Goal: Find specific page/section: Find specific page/section

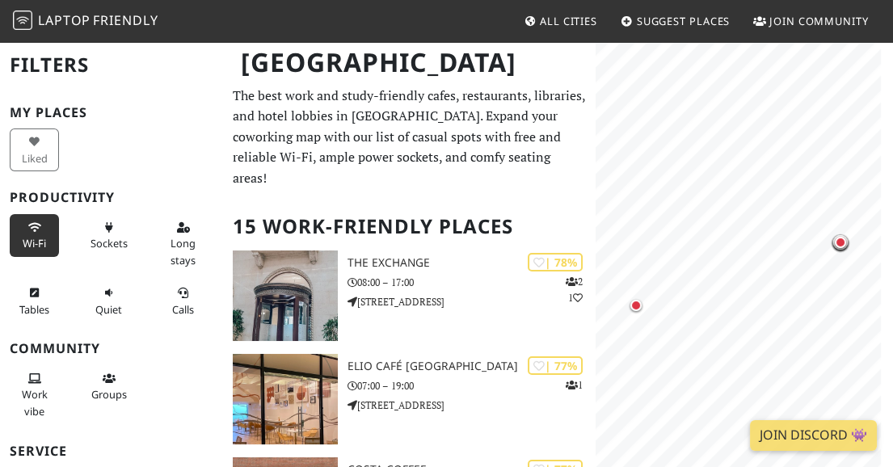
click at [17, 214] on button "Wi-Fi" at bounding box center [34, 235] width 49 height 43
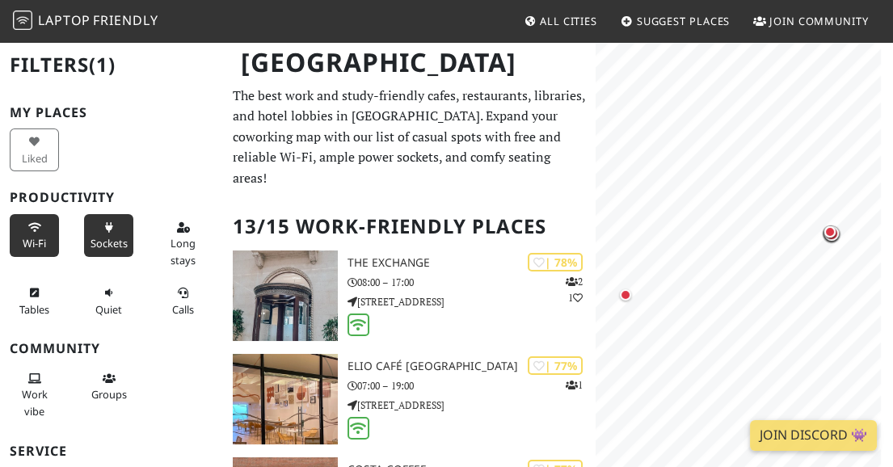
click at [118, 236] on span "Sockets" at bounding box center [108, 243] width 37 height 15
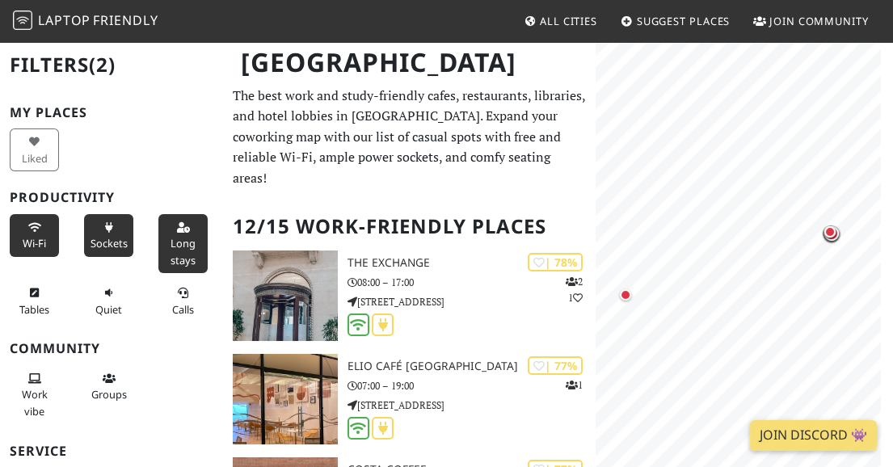
click at [188, 214] on button "Long stays" at bounding box center [182, 243] width 49 height 59
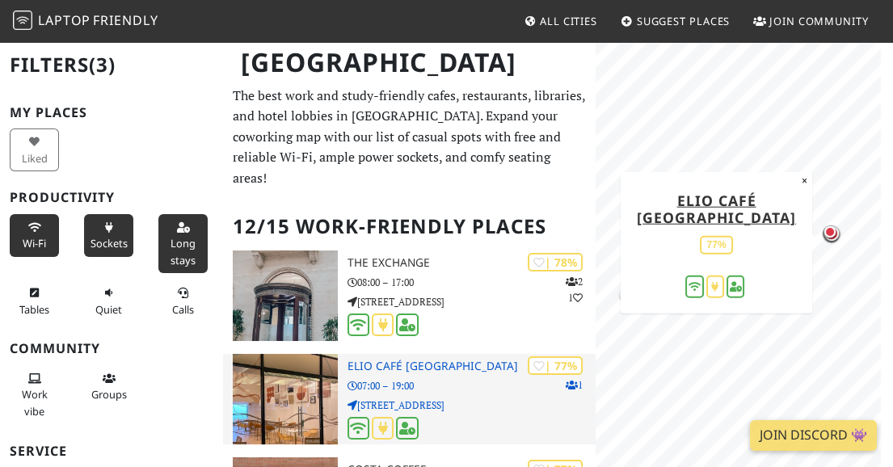
click at [449, 397] on p "65 Wharfside Street" at bounding box center [471, 404] width 248 height 15
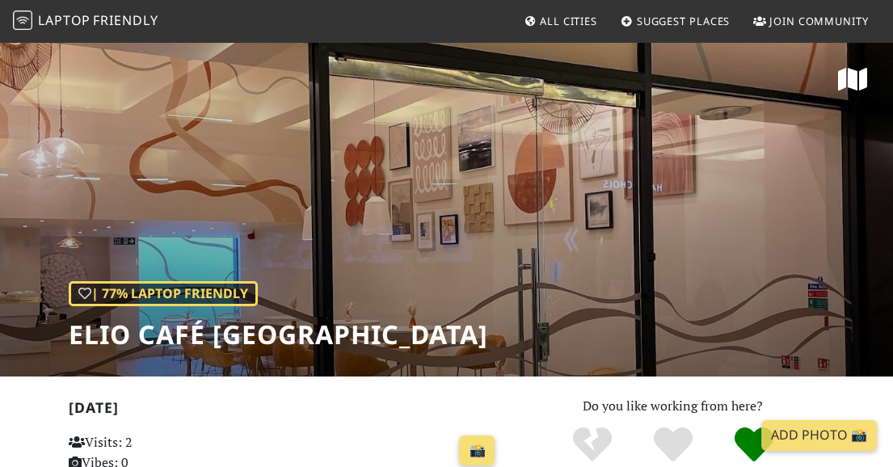
click at [536, 121] on div "| 77% Laptop Friendly Elio Café [GEOGRAPHIC_DATA]" at bounding box center [446, 208] width 893 height 336
